Goal: Information Seeking & Learning: Check status

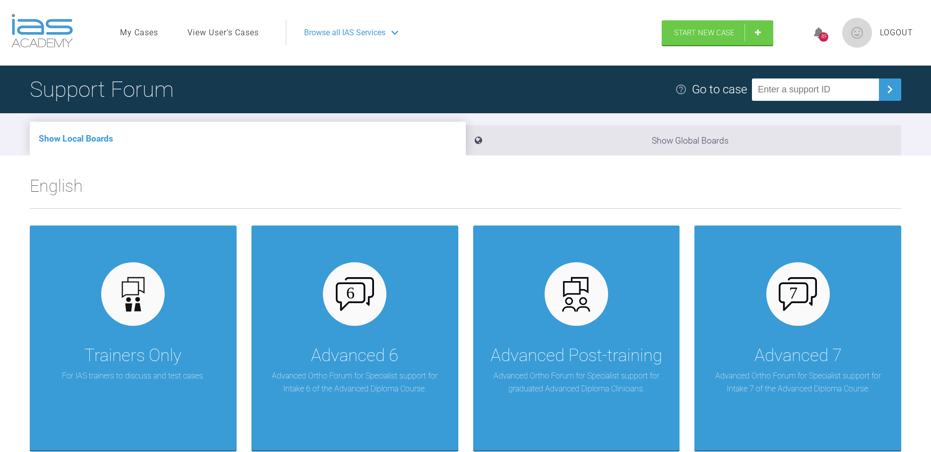
click at [349, 31] on span "Browse all IAS Services" at bounding box center [344, 32] width 81 height 13
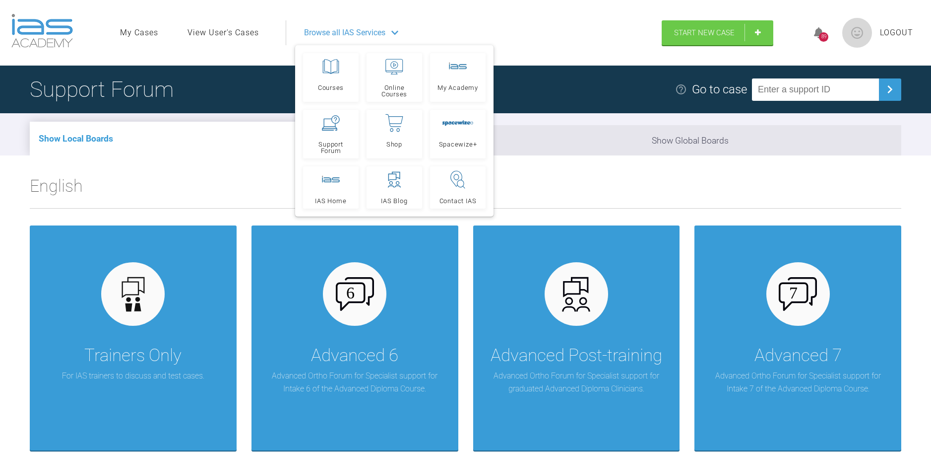
click at [222, 36] on link "View User's Cases" at bounding box center [223, 32] width 71 height 13
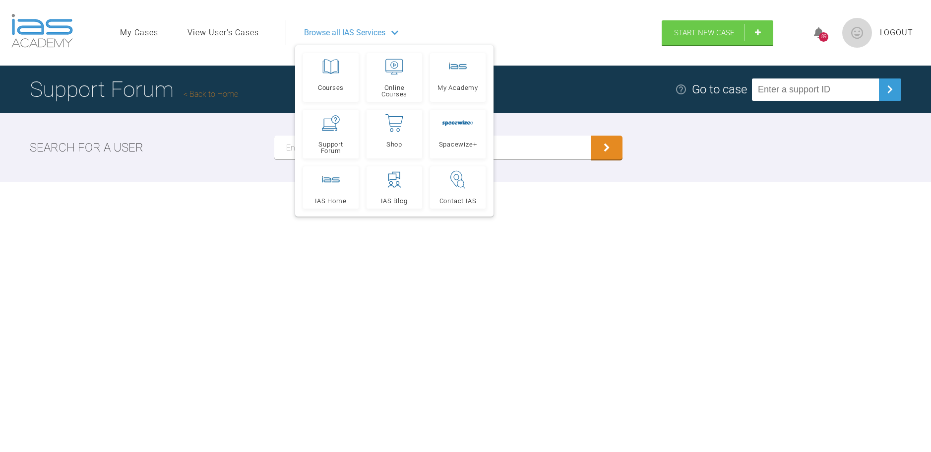
click at [268, 143] on div "Search for a user" at bounding box center [465, 147] width 931 height 68
click at [283, 150] on input "text" at bounding box center [432, 147] width 317 height 24
click at [208, 310] on div "Support Forum Back to Home Go to case Search for a user" at bounding box center [465, 268] width 931 height 404
click at [341, 31] on span "Browse all IAS Services" at bounding box center [344, 32] width 81 height 13
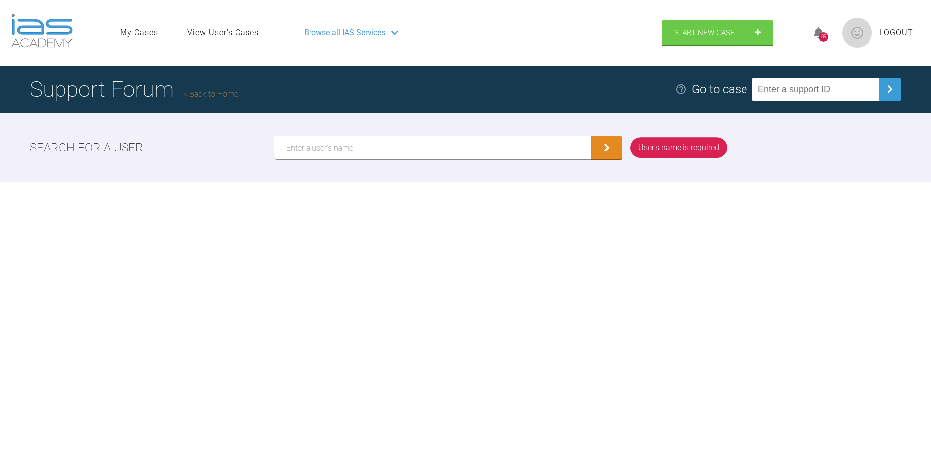
click at [347, 153] on input "text" at bounding box center [432, 147] width 317 height 24
click at [591, 135] on button "submit" at bounding box center [607, 147] width 32 height 24
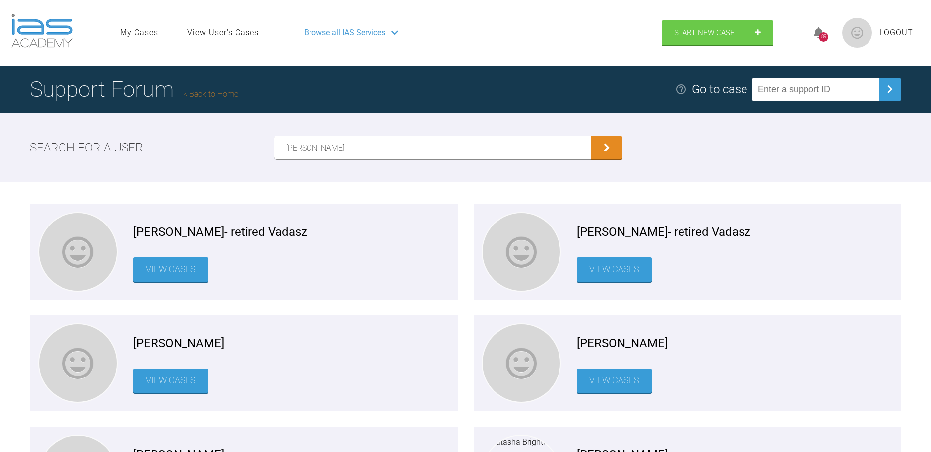
drag, startPoint x: 233, startPoint y: 142, endPoint x: 138, endPoint y: 145, distance: 94.8
click at [138, 145] on div "Search for a user [PERSON_NAME]" at bounding box center [465, 147] width 931 height 68
type input "[PERSON_NAME]"
click at [591, 135] on button "submit" at bounding box center [607, 147] width 32 height 24
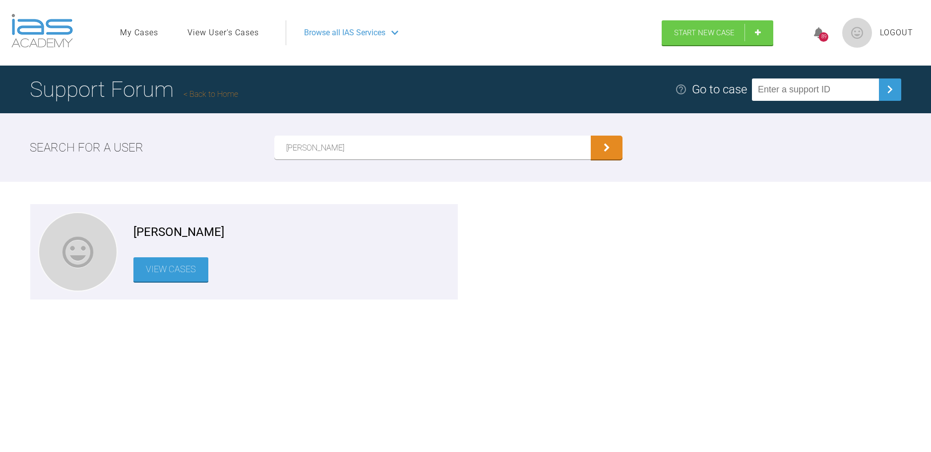
click at [172, 267] on link "View Cases" at bounding box center [170, 269] width 75 height 24
